Goal: Task Accomplishment & Management: Use online tool/utility

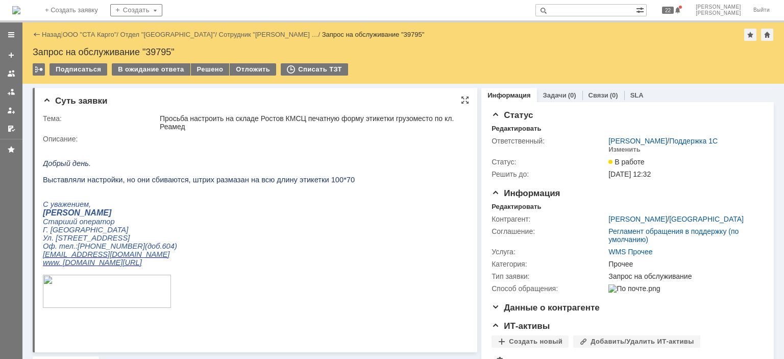
click at [347, 162] on html "Добрый день. Выставляли настройки, но они сбиваются, штрих размазан на всю длин…" at bounding box center [251, 234] width 417 height 183
click at [158, 48] on div "Запрос на обслуживание "39795"" at bounding box center [403, 52] width 741 height 10
copy div "39795"
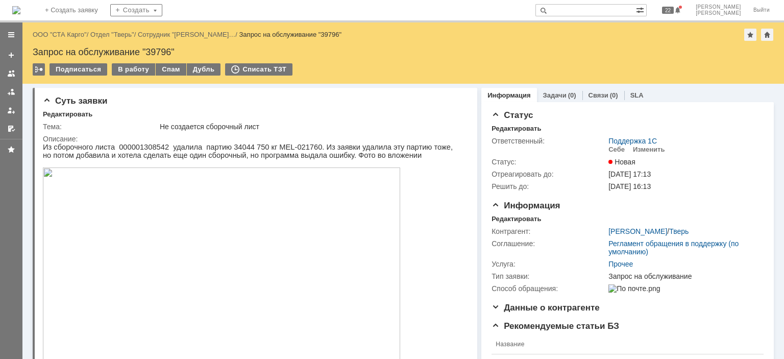
click at [157, 49] on div "Запрос на обслуживание "39796"" at bounding box center [403, 52] width 741 height 10
copy div "39796"
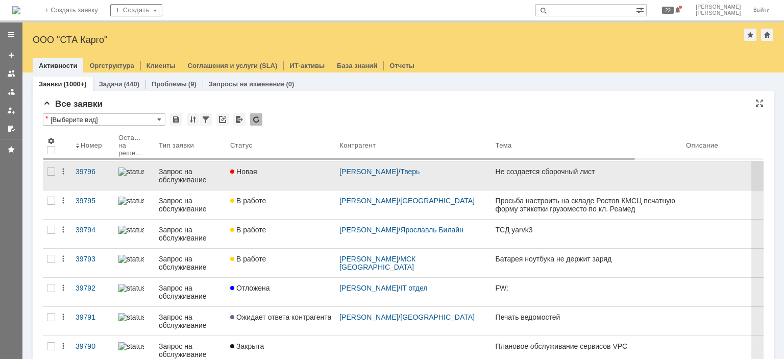
click at [284, 179] on link "Новая" at bounding box center [280, 175] width 109 height 29
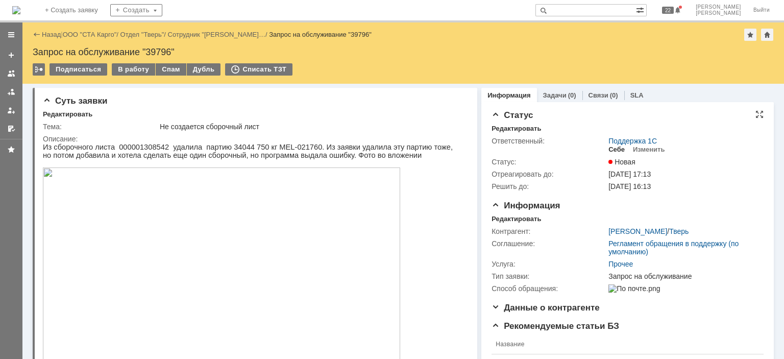
click at [608, 148] on div "Себе" at bounding box center [616, 149] width 16 height 8
click at [498, 218] on div "Редактировать" at bounding box center [515, 219] width 49 height 8
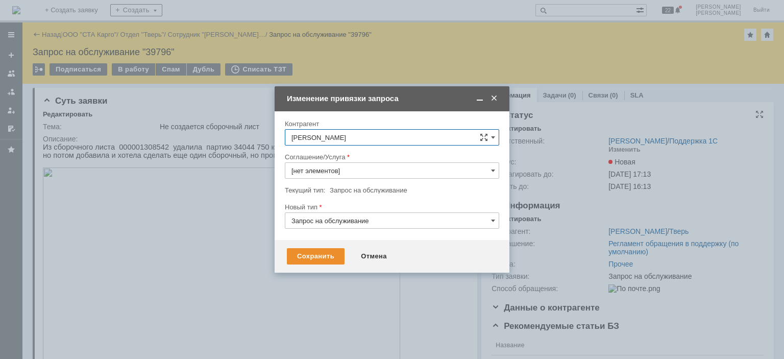
type input "Прочее"
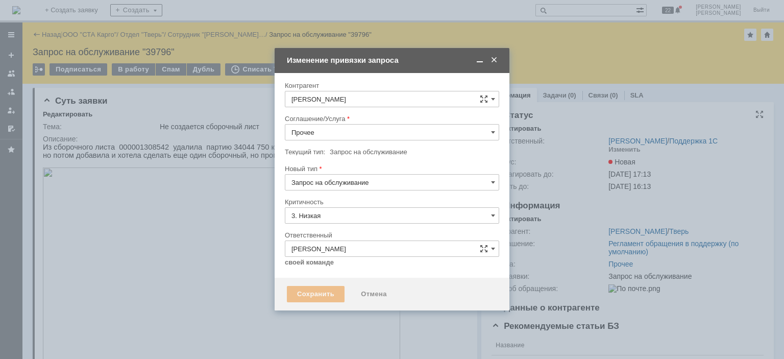
type input "[не указано]"
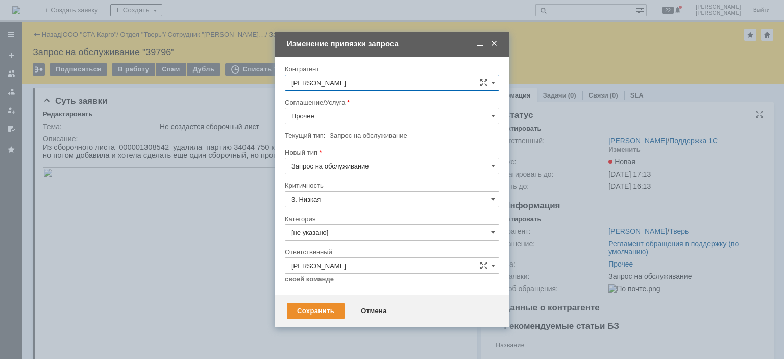
click at [480, 43] on span at bounding box center [480, 43] width 10 height 9
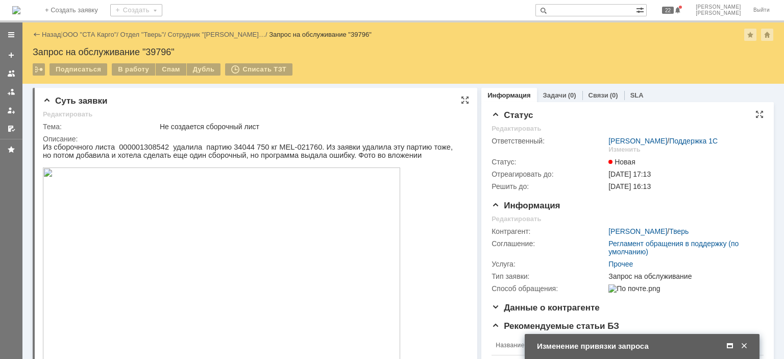
click at [248, 233] on img at bounding box center [221, 267] width 357 height 201
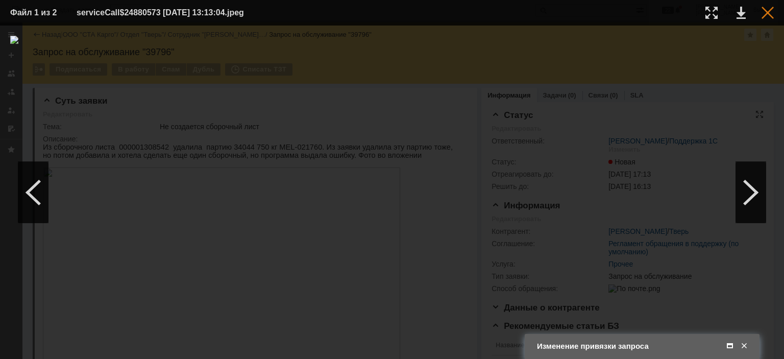
click at [767, 12] on div at bounding box center [767, 13] width 12 height 12
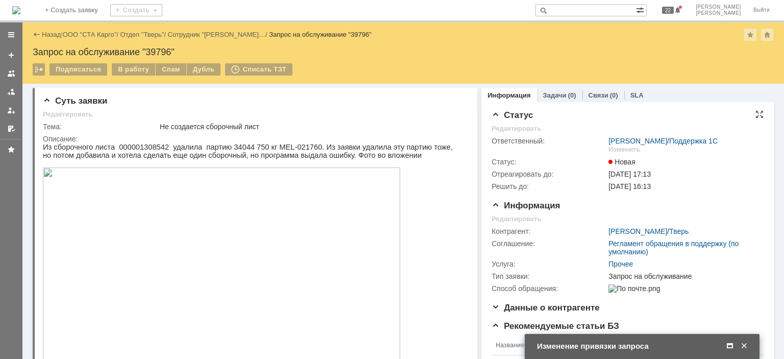
click at [731, 342] on span at bounding box center [730, 345] width 10 height 9
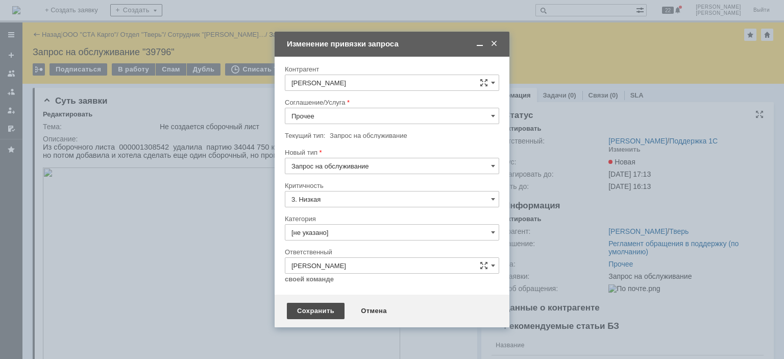
click at [318, 309] on div "Сохранить" at bounding box center [316, 311] width 58 height 16
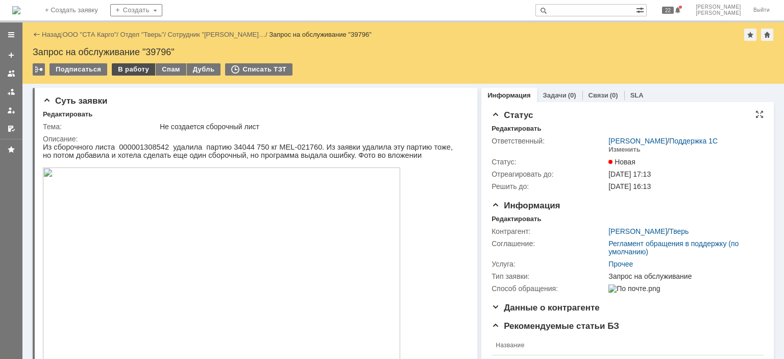
click at [136, 67] on div "В работу" at bounding box center [133, 69] width 43 height 12
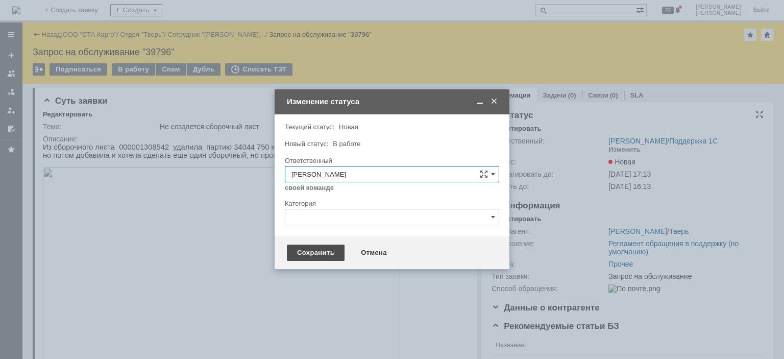
click at [318, 251] on div "Сохранить" at bounding box center [316, 252] width 58 height 16
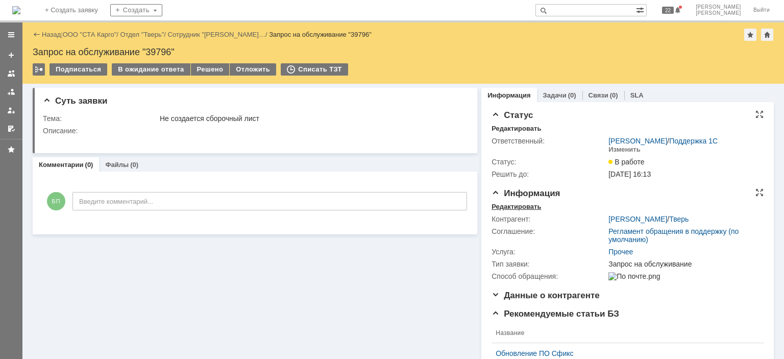
click at [508, 208] on div "Редактировать" at bounding box center [515, 207] width 49 height 8
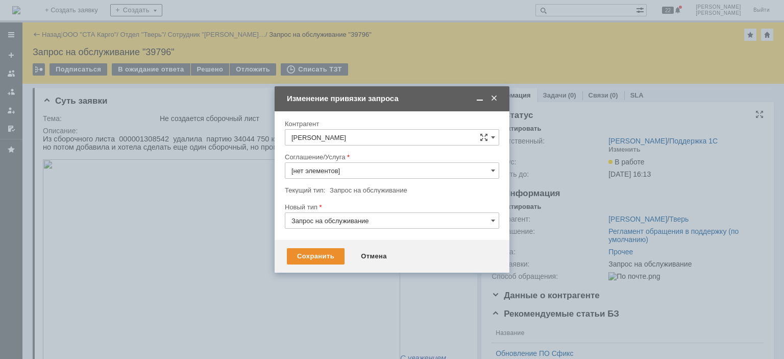
type input "Прочее"
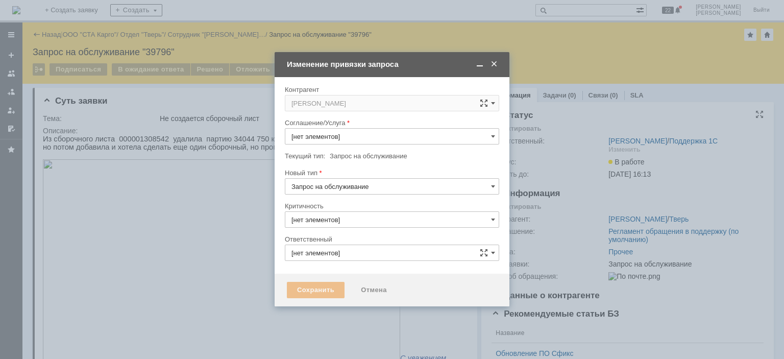
type input "3. Низкая"
type input "[не указано]"
type input "[PERSON_NAME]"
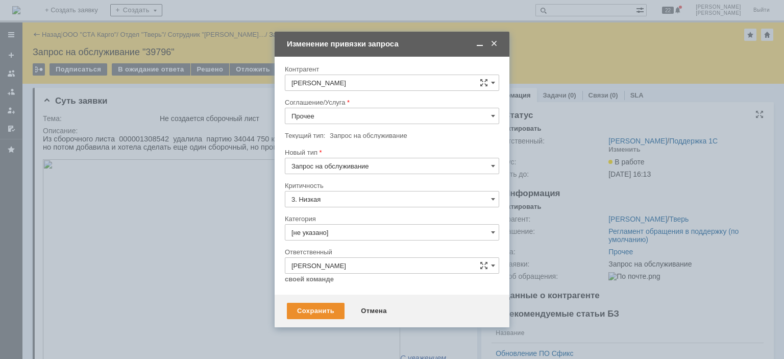
click at [340, 113] on input "Прочее" at bounding box center [392, 116] width 214 height 16
click at [342, 204] on span "WMS Сборка" at bounding box center [391, 208] width 201 height 8
click at [318, 314] on div "Сохранить" at bounding box center [316, 311] width 58 height 16
type input "WMS Сборка"
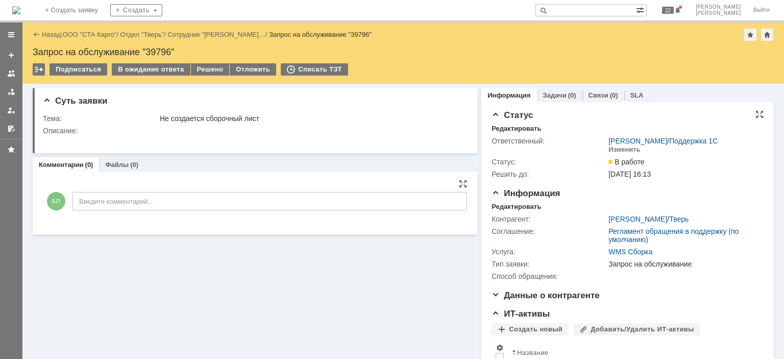
scroll to position [0, 0]
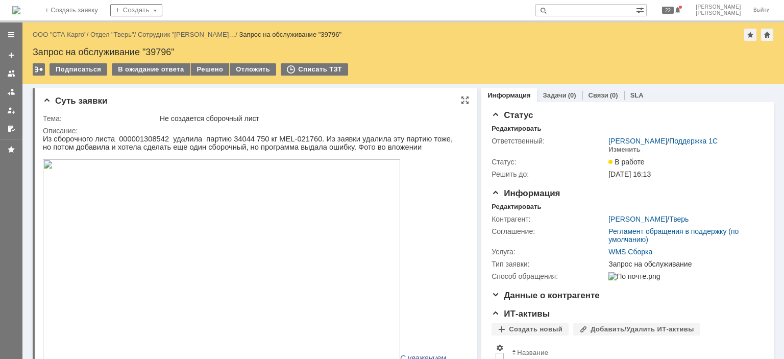
click at [188, 195] on img at bounding box center [221, 259] width 357 height 201
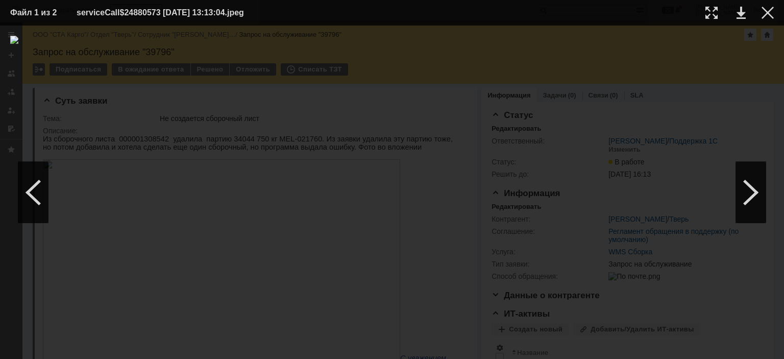
click at [760, 11] on td at bounding box center [759, 12] width 28 height 15
click at [764, 12] on div at bounding box center [767, 13] width 12 height 12
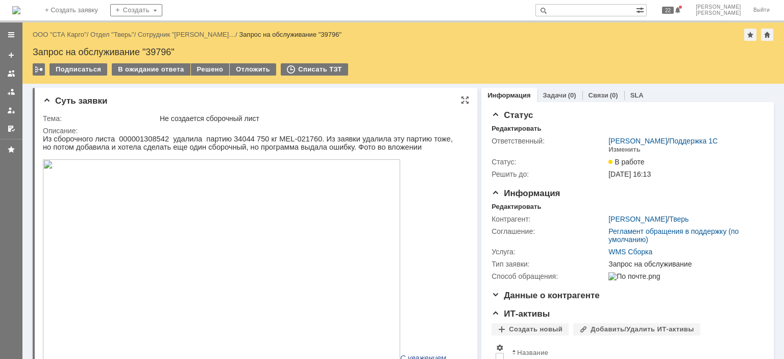
click at [201, 204] on img at bounding box center [221, 259] width 357 height 201
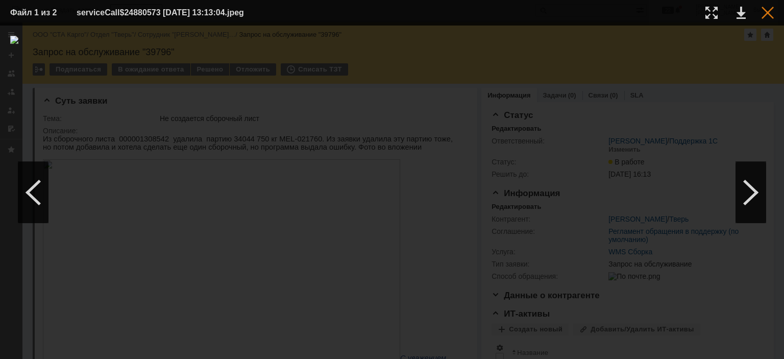
click at [768, 14] on div at bounding box center [767, 13] width 12 height 12
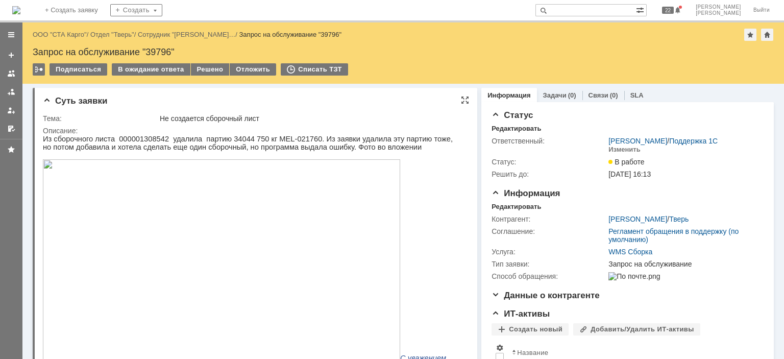
click at [182, 248] on img at bounding box center [221, 259] width 357 height 201
